Goal: Information Seeking & Learning: Check status

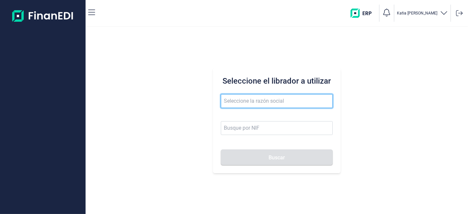
click at [278, 99] on input "text" at bounding box center [277, 101] width 112 height 14
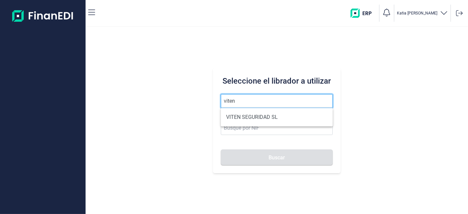
click at [221, 149] on button "Buscar" at bounding box center [277, 157] width 112 height 16
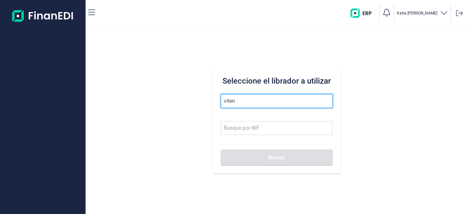
click at [253, 99] on input "viten" at bounding box center [277, 101] width 112 height 14
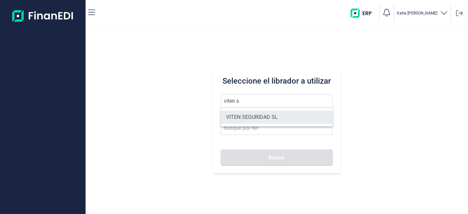
click at [265, 121] on li "VITEN SEGURIDAD SL" at bounding box center [277, 117] width 112 height 13
type input "VITEN SEGURIDAD SL"
type input "B83744680"
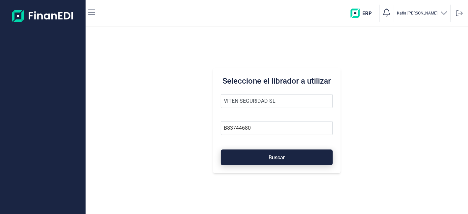
click at [256, 160] on button "Buscar" at bounding box center [277, 157] width 112 height 16
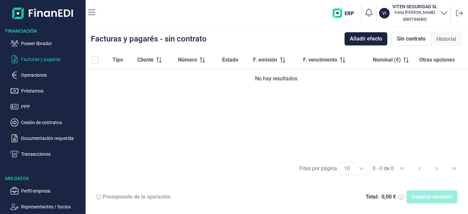
click at [41, 79] on ul "Poseer librador Facturas y pagarés Operaciones Préstamos PPP Cesión de contrato…" at bounding box center [43, 96] width 86 height 124
click at [41, 77] on p "Operaciones" at bounding box center [52, 75] width 62 height 8
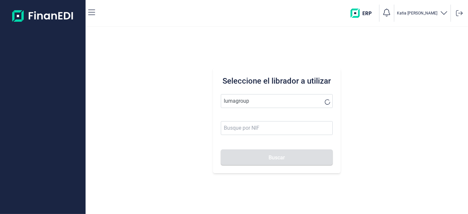
click at [221, 149] on button "Buscar" at bounding box center [277, 157] width 112 height 16
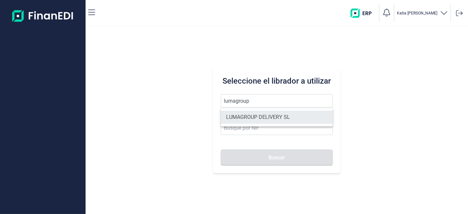
click at [278, 114] on li "LUMAGROUP DELIVERY SL" at bounding box center [277, 117] width 112 height 13
type input "LUMAGROUP DELIVERY SL"
type input "B86582939"
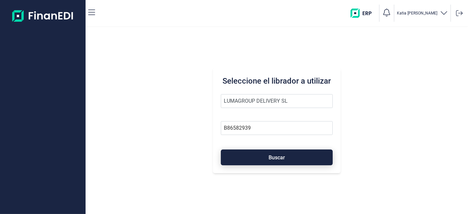
click at [254, 162] on button "Buscar" at bounding box center [277, 157] width 112 height 16
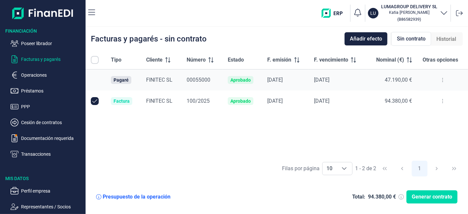
checkbox input "true"
click at [170, 82] on span "FINITEC SL" at bounding box center [159, 80] width 26 height 6
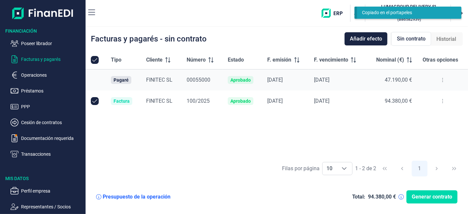
click at [441, 82] on button at bounding box center [443, 80] width 12 height 11
click at [414, 97] on span "Ver detalle del pagaré" at bounding box center [412, 96] width 44 height 7
